Goal: Register for event/course

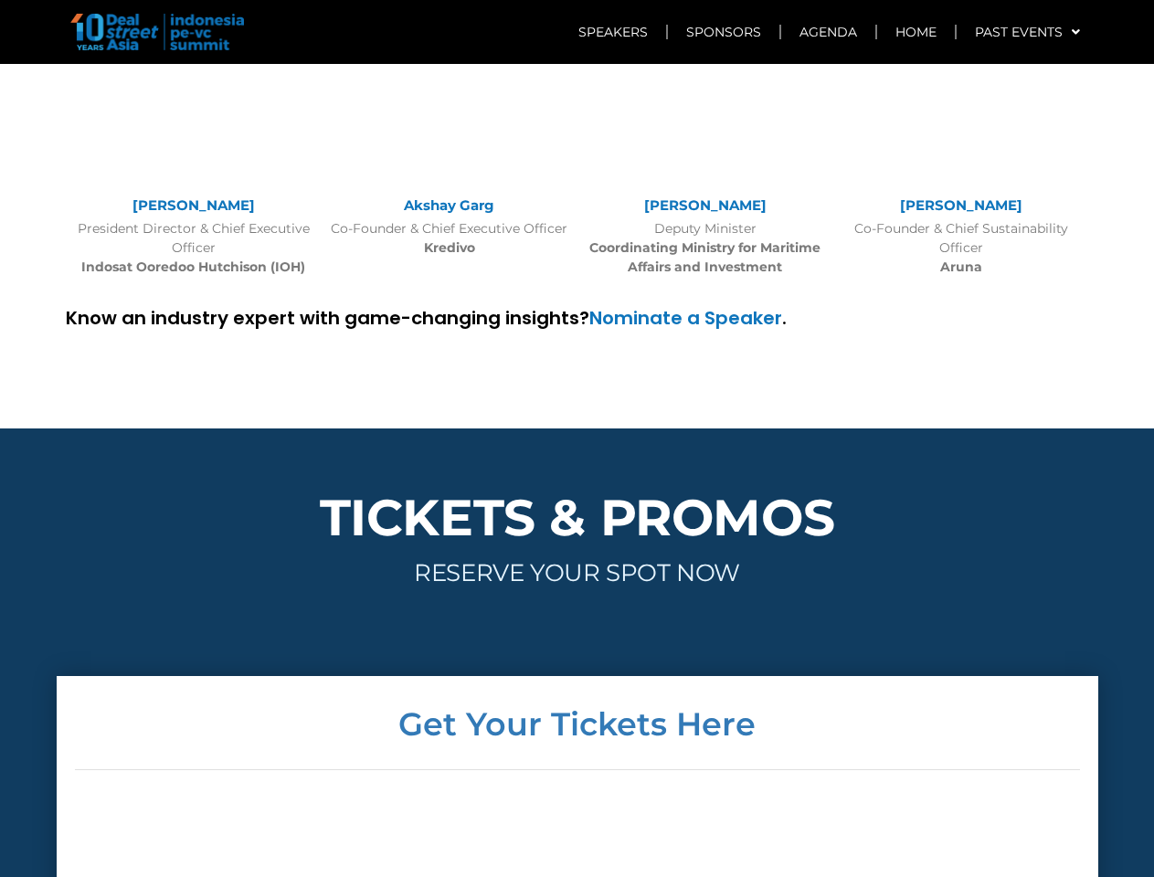
scroll to position [4370, 0]
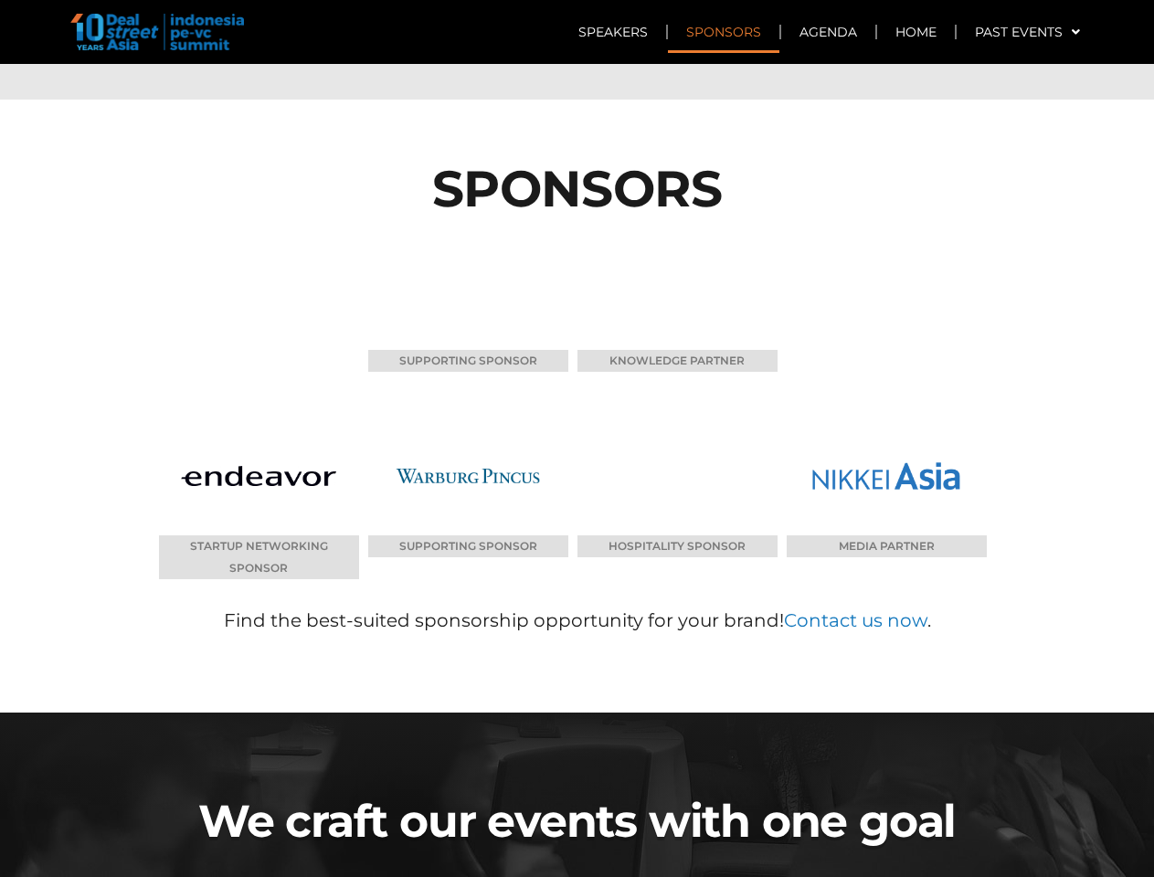
scroll to position [8788, 0]
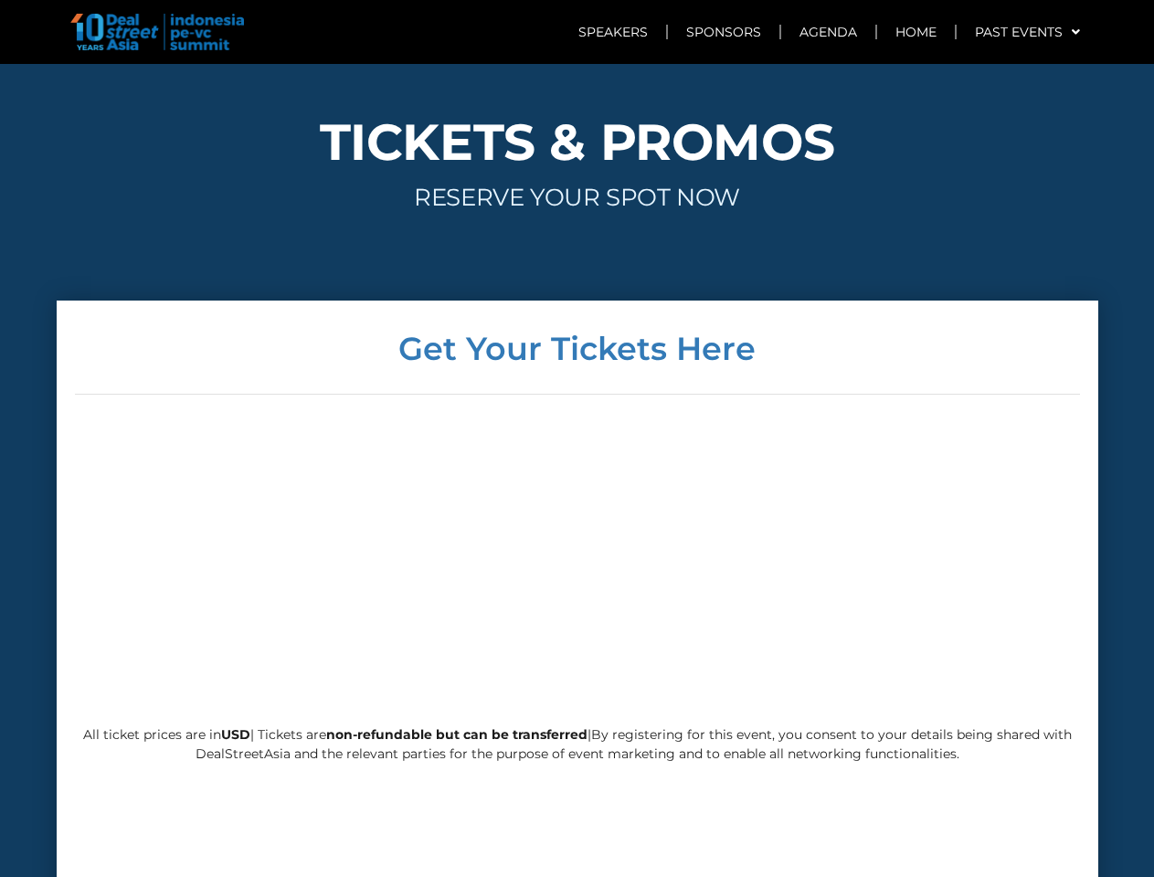
scroll to position [4408, 0]
